Goal: Use online tool/utility: Utilize a website feature to perform a specific function

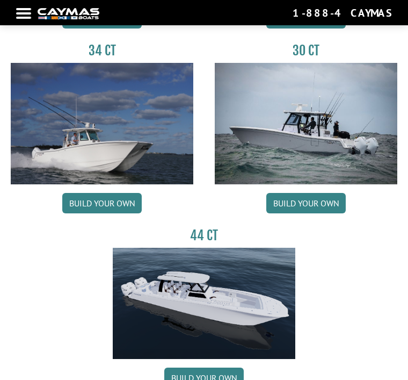
scroll to position [877, 0]
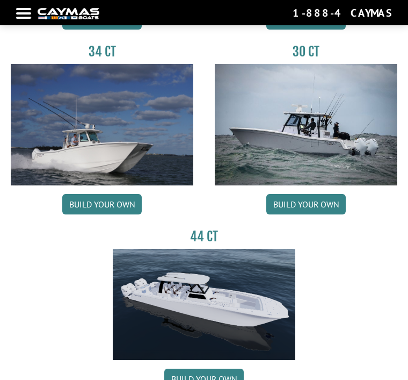
click at [324, 202] on link "Build your own" at bounding box center [305, 204] width 79 height 20
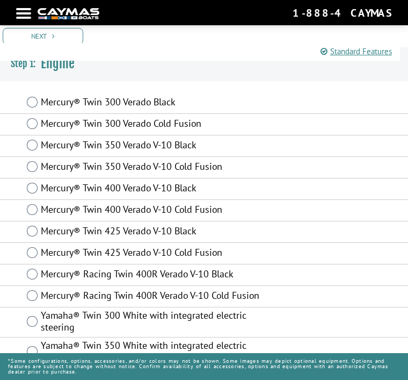
scroll to position [332, 0]
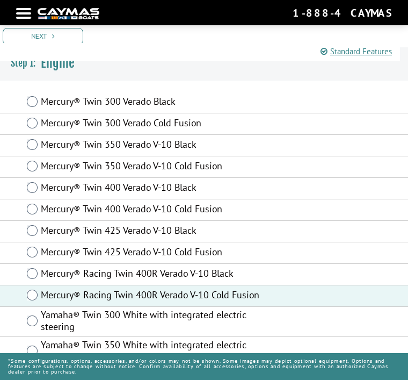
click at [47, 38] on link "Next" at bounding box center [43, 36] width 81 height 17
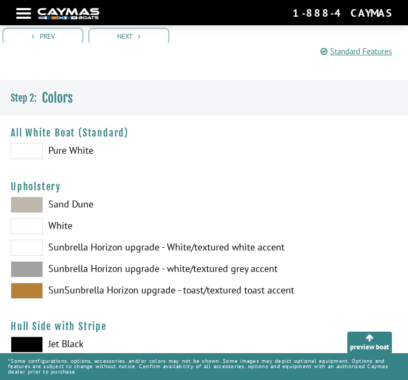
scroll to position [296, 0]
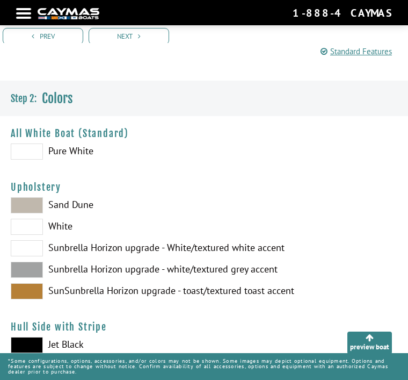
click at [35, 157] on img at bounding box center [204, 0] width 408 height 408
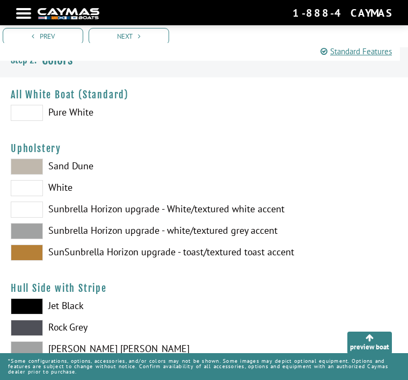
scroll to position [332, 0]
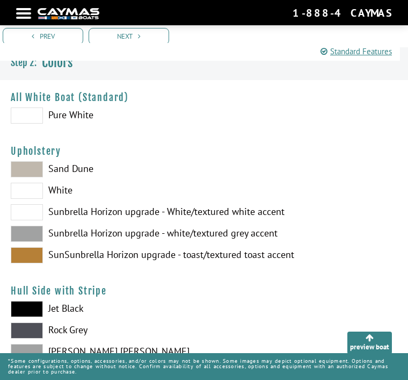
click at [31, 238] on span at bounding box center [27, 234] width 32 height 16
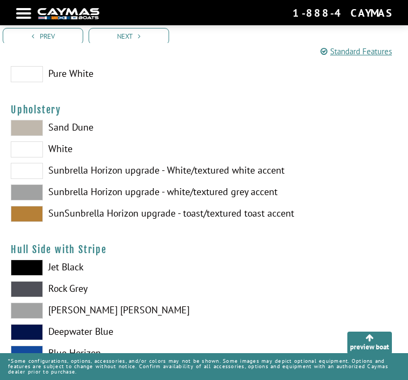
scroll to position [374, 0]
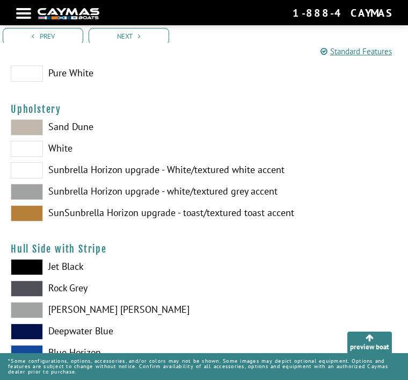
click at [33, 317] on span at bounding box center [27, 310] width 32 height 16
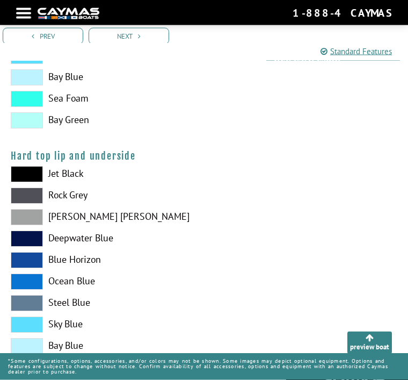
scroll to position [1273, 0]
click at [36, 330] on span at bounding box center [27, 324] width 32 height 16
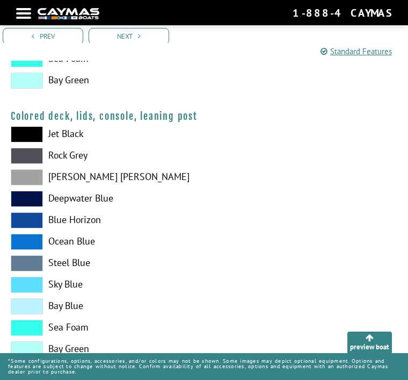
scroll to position [1594, 0]
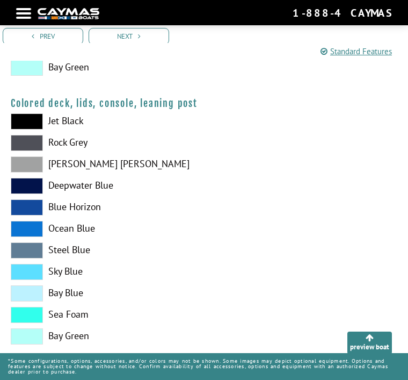
click at [31, 322] on span at bounding box center [27, 315] width 32 height 16
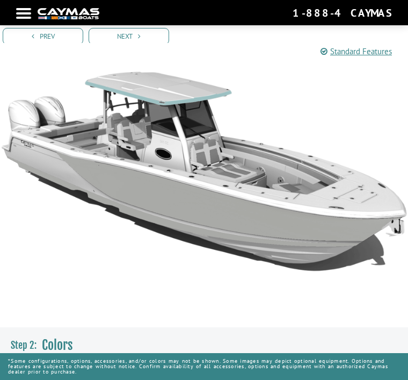
scroll to position [50, 0]
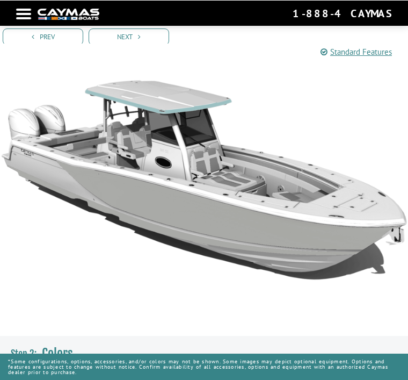
click at [132, 37] on link "Next" at bounding box center [129, 36] width 81 height 17
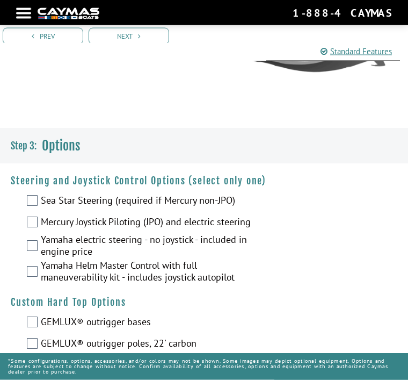
scroll to position [251, 0]
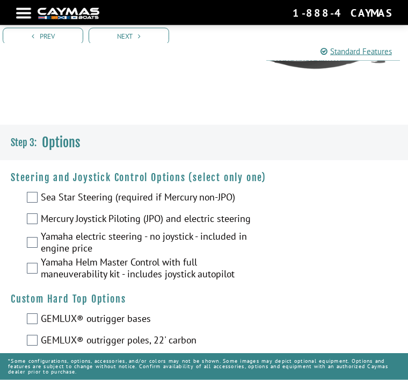
click at [350, 241] on img at bounding box center [204, 45] width 408 height 408
click at [32, 202] on img at bounding box center [204, 45] width 408 height 408
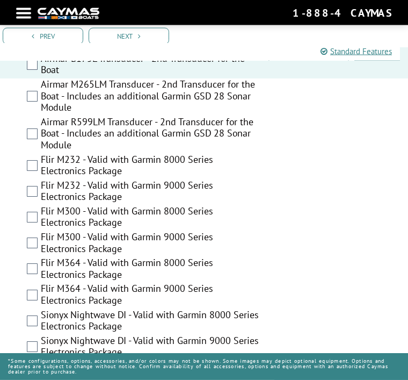
scroll to position [2572, 0]
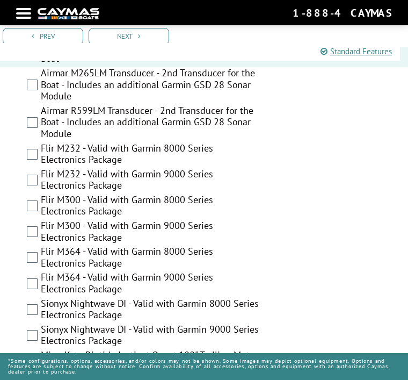
click at [44, 323] on label "Sionyx Nightwave DI - Valid with Garmin 9000 Series Electronics Package" at bounding box center [150, 336] width 219 height 26
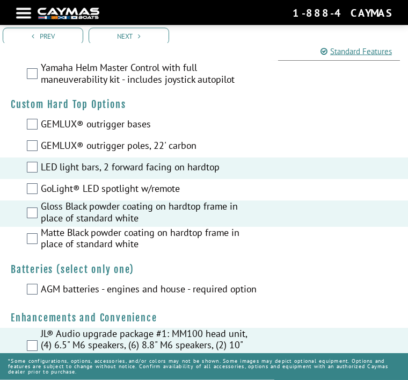
scroll to position [401, 0]
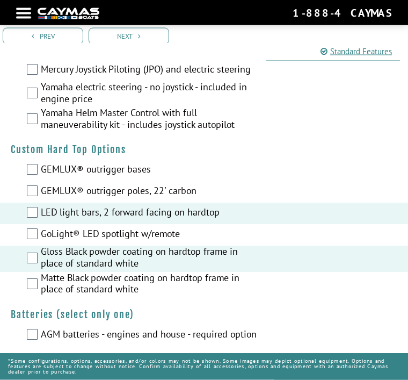
click at [143, 31] on link "Next" at bounding box center [129, 36] width 81 height 17
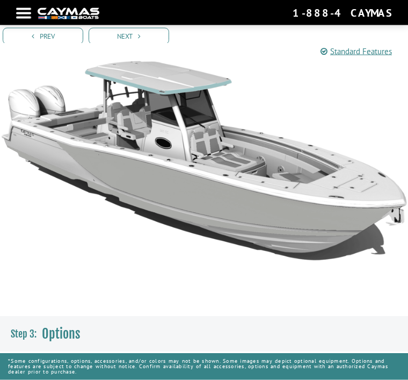
scroll to position [0, 0]
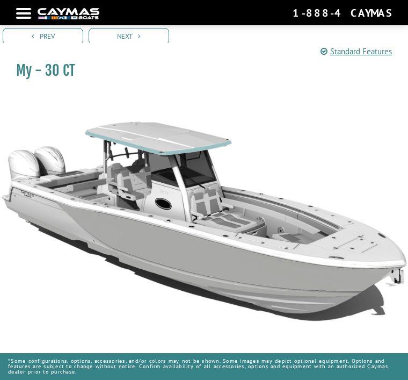
click at [128, 40] on link "Next" at bounding box center [129, 36] width 81 height 17
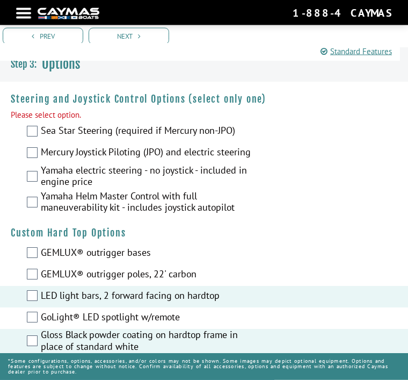
scroll to position [335, 0]
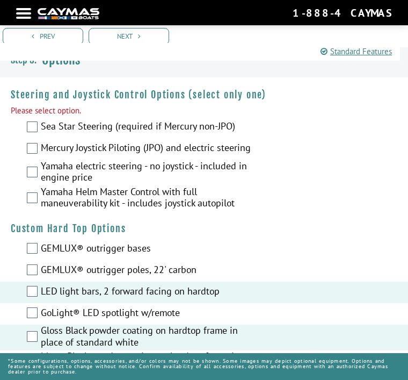
click at [41, 208] on label "Yamaha Helm Master Control with full maneuverability kit - includes joystick au…" at bounding box center [150, 199] width 219 height 26
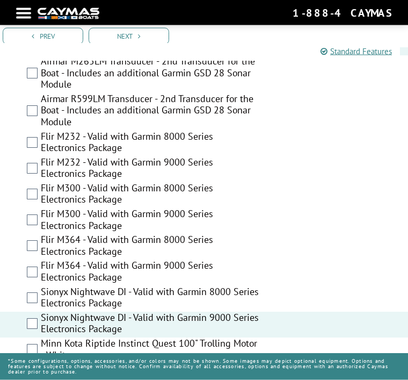
scroll to position [2672, 0]
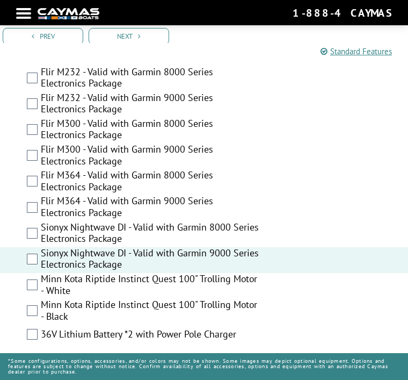
click at [129, 42] on link "Next" at bounding box center [129, 36] width 81 height 17
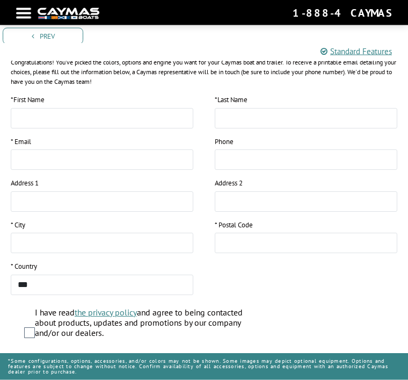
scroll to position [504, 0]
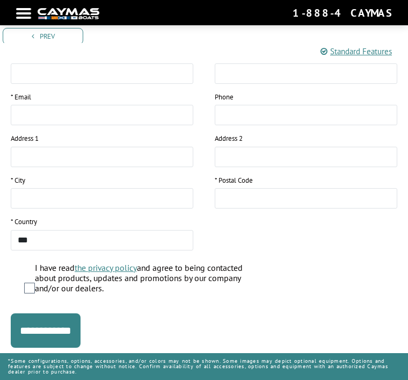
click at [81, 330] on input "**********" at bounding box center [46, 330] width 70 height 34
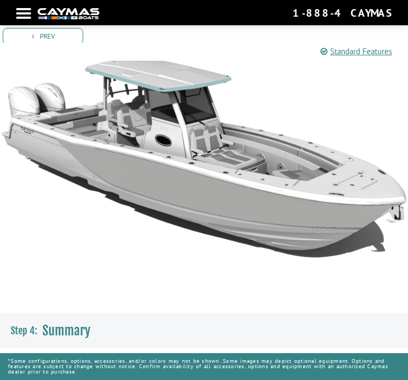
scroll to position [0, 0]
